Goal: Task Accomplishment & Management: Manage account settings

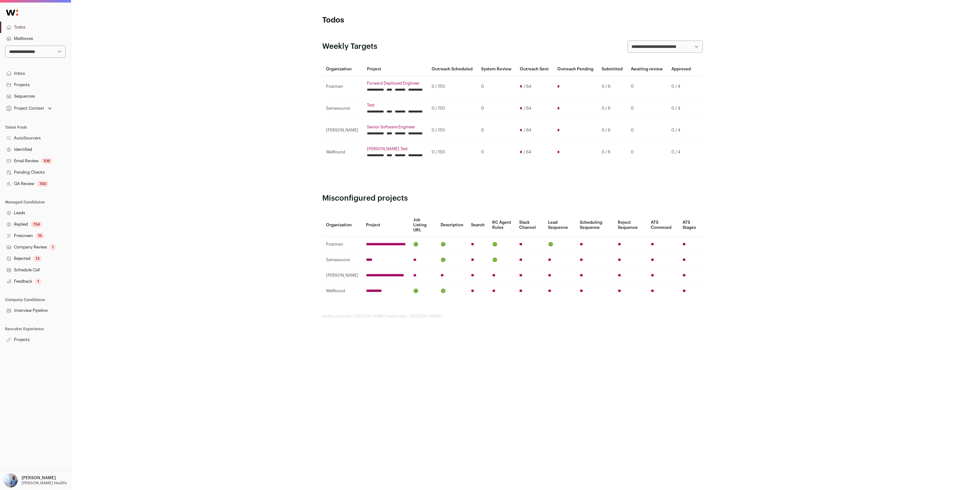
click at [31, 341] on link "Projects" at bounding box center [35, 339] width 71 height 11
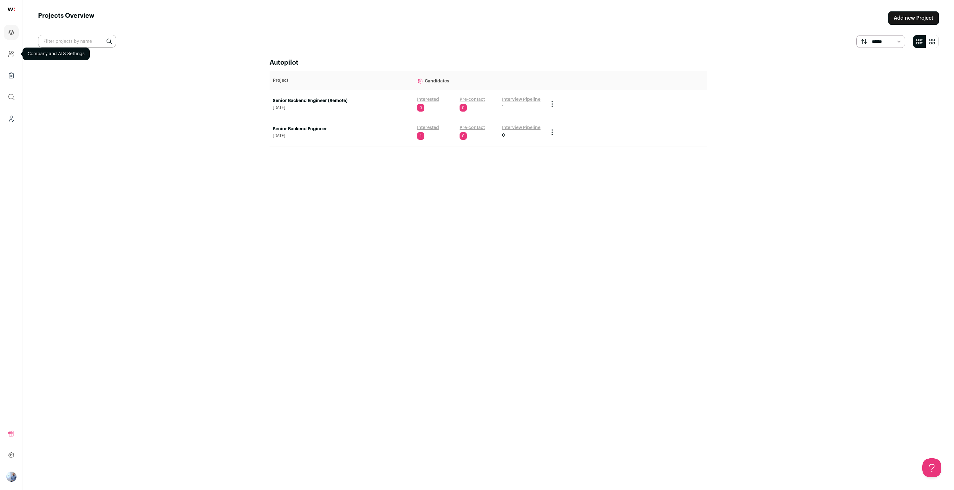
click at [10, 51] on icon "Company and ATS Settings" at bounding box center [11, 54] width 7 height 8
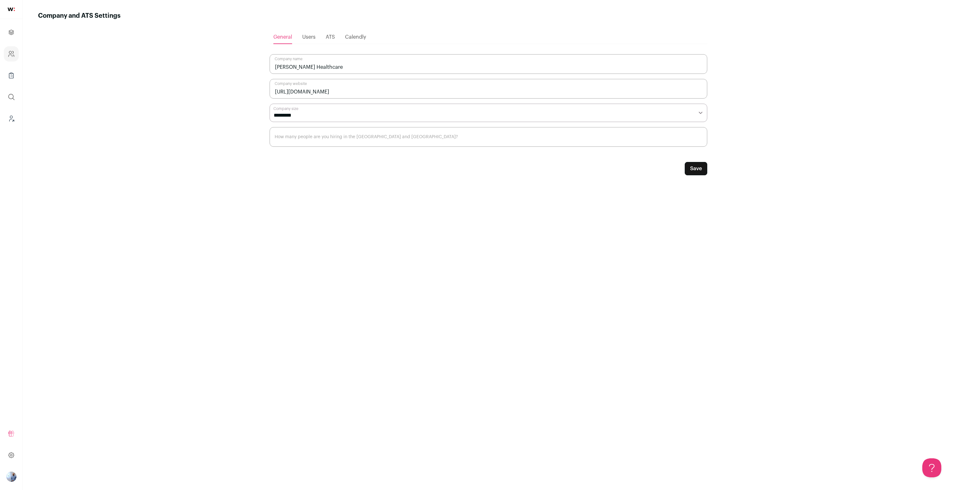
click at [9, 77] on icon "Company Lists" at bounding box center [11, 76] width 7 height 8
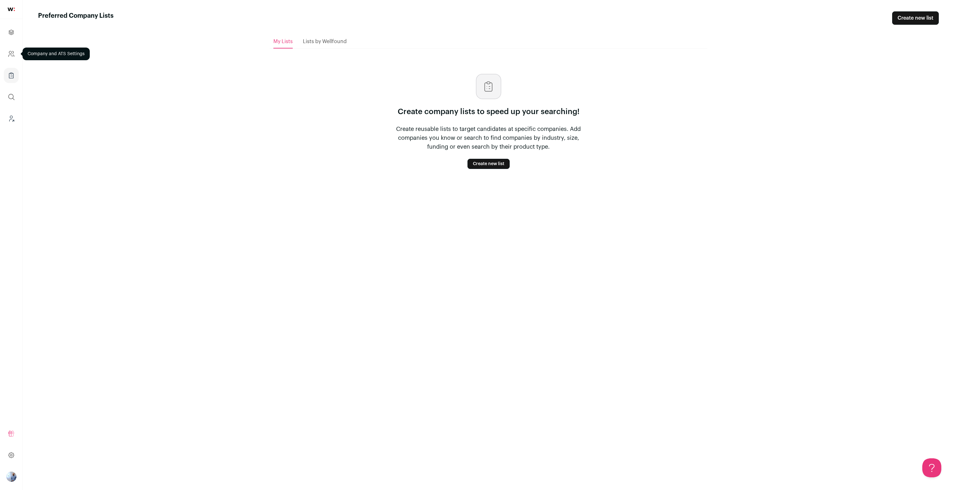
click at [17, 57] on link "Company and ATS Settings" at bounding box center [11, 53] width 15 height 15
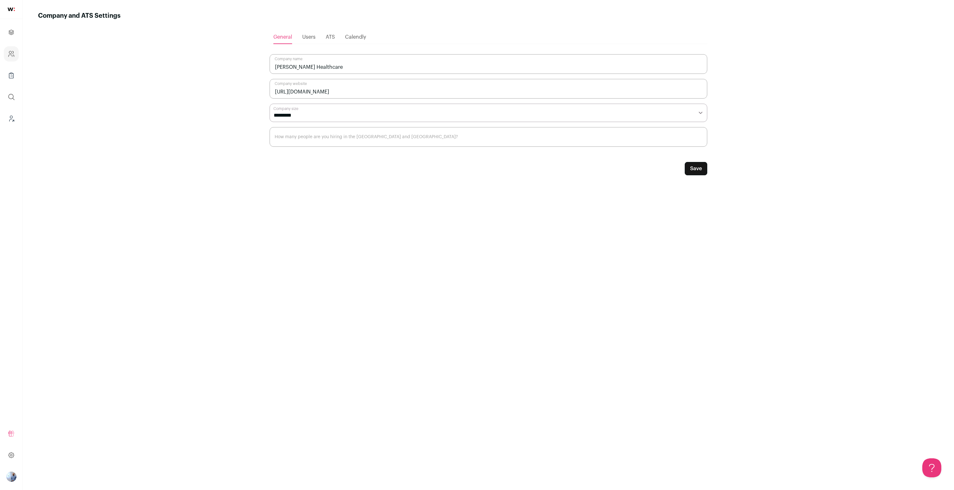
click at [21, 30] on ul "Projects Company and ATS Settings Company Lists (Experimental) Global Search Le…" at bounding box center [11, 75] width 23 height 113
click at [14, 31] on icon "Projects" at bounding box center [11, 33] width 7 height 8
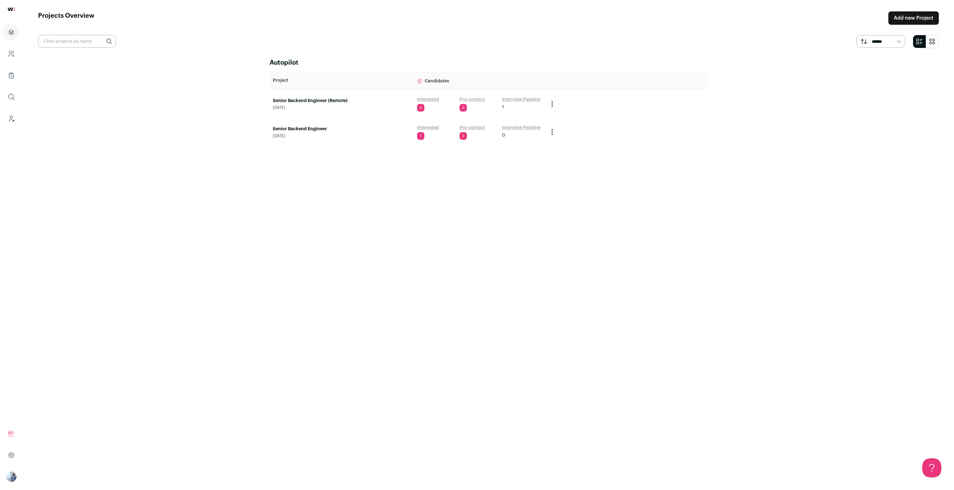
click at [517, 100] on link "Interview Pipeline" at bounding box center [521, 99] width 38 height 6
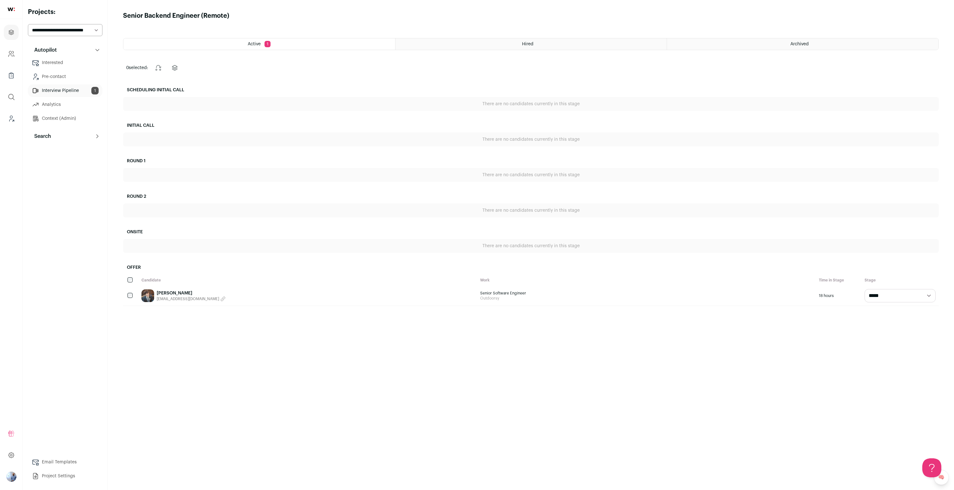
click at [46, 136] on p "Search" at bounding box center [40, 137] width 21 height 8
click at [54, 193] on link "Replied 171" at bounding box center [65, 194] width 74 height 13
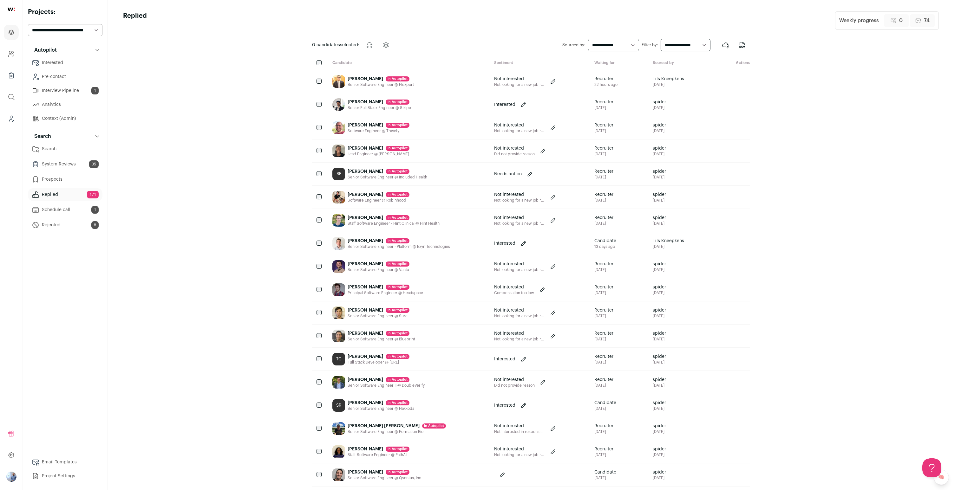
click at [724, 84] on icon at bounding box center [726, 82] width 8 height 8
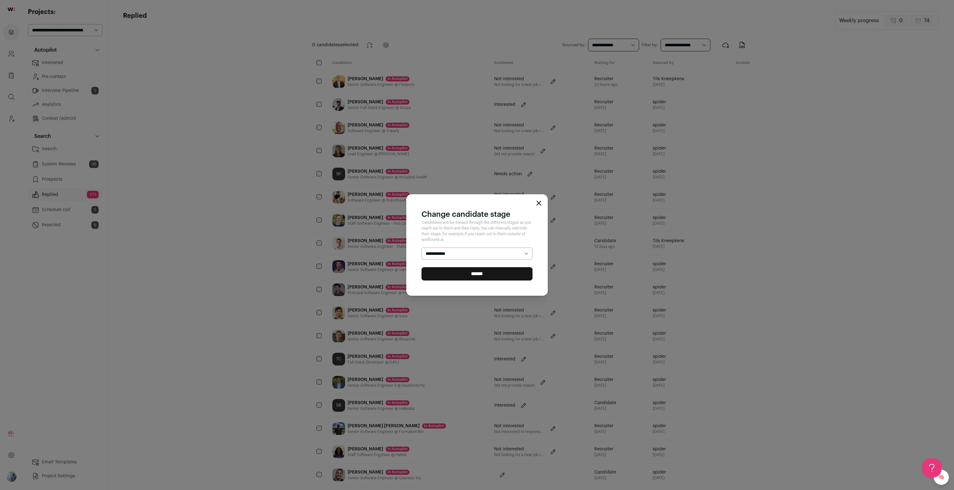
click at [712, 123] on div "**********" at bounding box center [477, 245] width 954 height 490
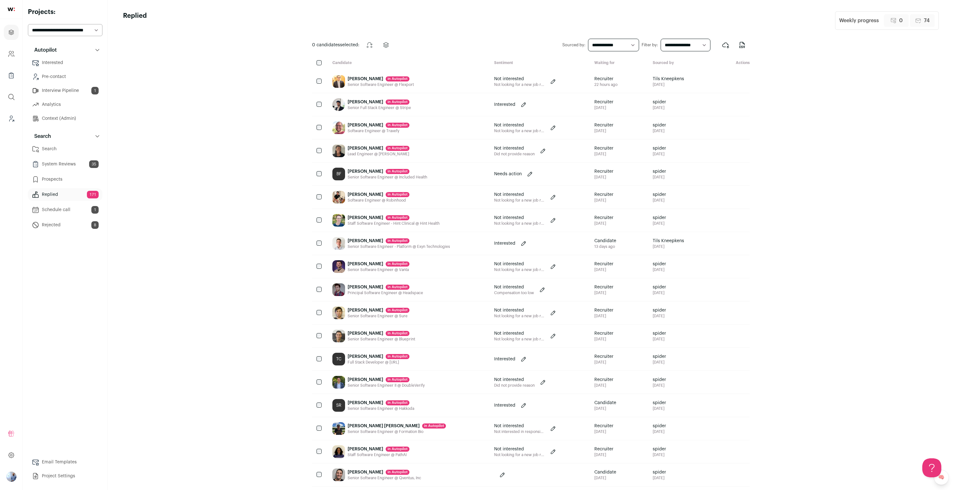
click at [68, 93] on link "Interview Pipeline 1" at bounding box center [65, 90] width 74 height 13
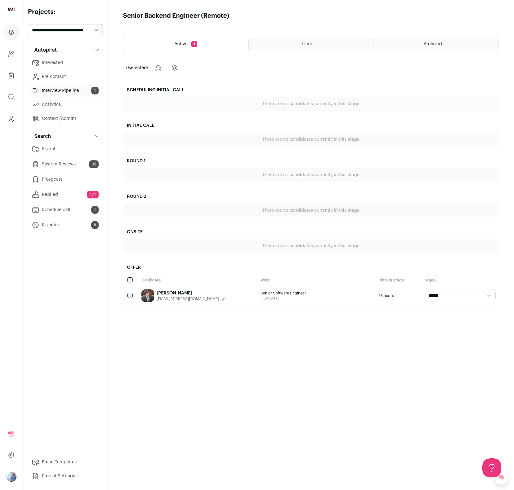
click at [131, 298] on div at bounding box center [130, 296] width 15 height 20
click at [167, 65] on icon "Change stage" at bounding box center [167, 68] width 8 height 8
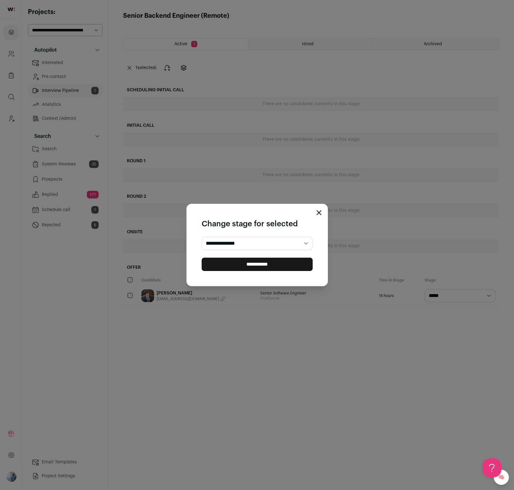
click at [246, 249] on select "**********" at bounding box center [257, 243] width 111 height 13
click at [347, 182] on div "**********" at bounding box center [257, 245] width 514 height 490
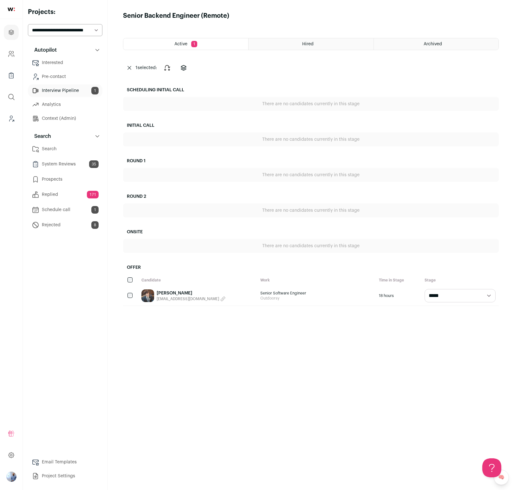
click at [404, 66] on div "1 selected: Change stage Change project" at bounding box center [311, 67] width 376 height 15
click at [339, 23] on main "Senior Backend Engineer (Remote) Active 1 Hired Archived 1 selected: Change sta…" at bounding box center [311, 245] width 406 height 490
click at [327, 36] on main "Senior Backend Engineer (Remote) Active 1 Hired Archived 1 selected: Change sta…" at bounding box center [311, 245] width 406 height 490
click at [323, 43] on div "Hired" at bounding box center [311, 43] width 125 height 11
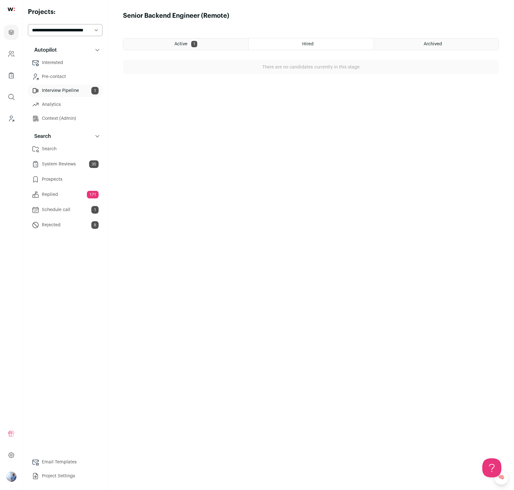
click at [396, 39] on div "Archived" at bounding box center [436, 43] width 125 height 11
